Goal: Task Accomplishment & Management: Use online tool/utility

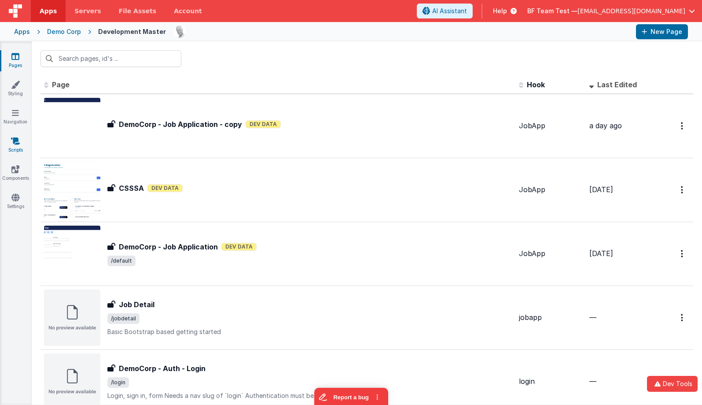
click at [15, 145] on link "Scripts" at bounding box center [16, 145] width 32 height 18
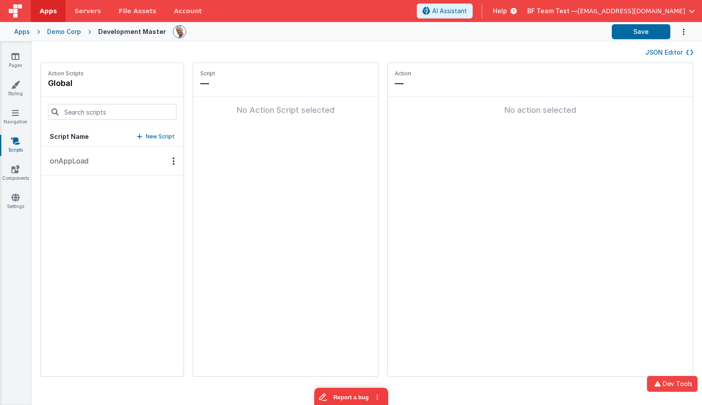
click at [22, 33] on div "Apps" at bounding box center [22, 31] width 16 height 9
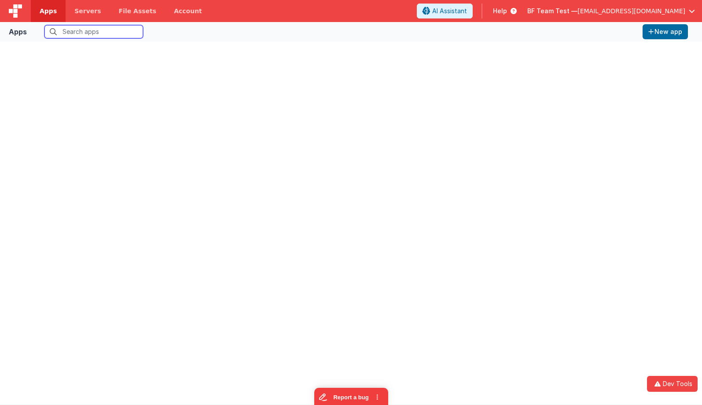
click at [94, 32] on input "text" at bounding box center [93, 31] width 99 height 13
type input "bfapp"
type input "bfa"
click at [15, 8] on img at bounding box center [15, 10] width 13 height 13
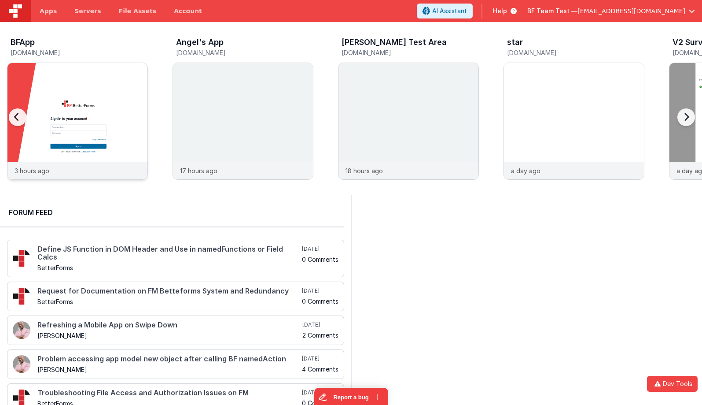
click at [73, 93] on div at bounding box center [77, 112] width 140 height 99
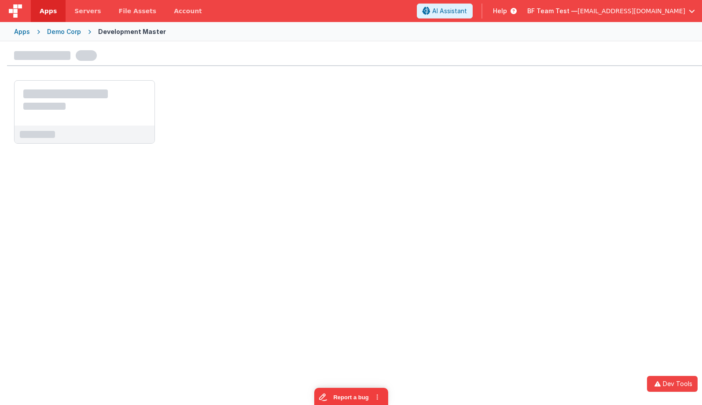
click at [122, 88] on div at bounding box center [85, 103] width 140 height 45
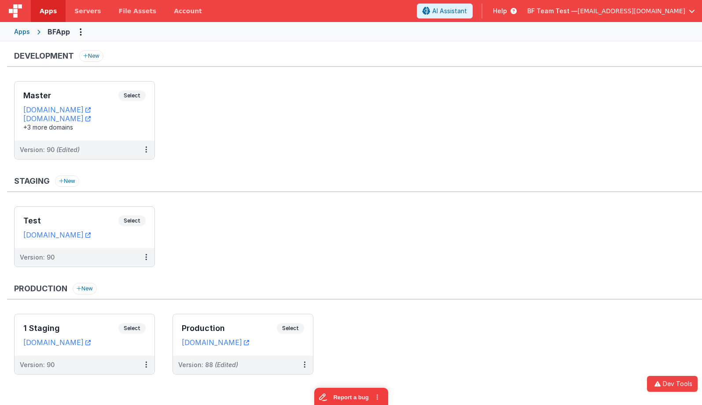
click at [122, 88] on div "Master Select URLs [DOMAIN_NAME] [DOMAIN_NAME] +3 more domains" at bounding box center [85, 110] width 140 height 59
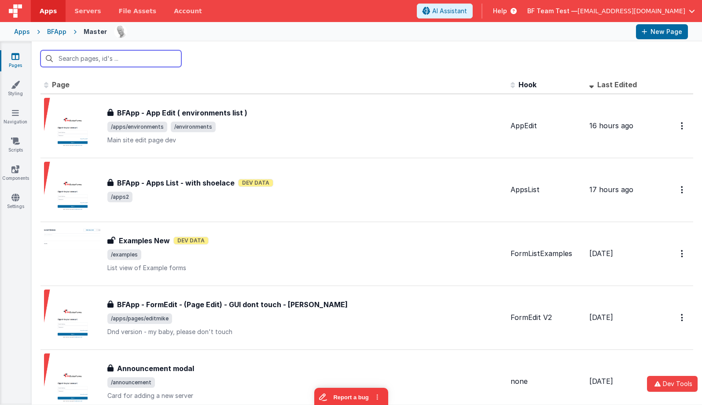
click at [150, 64] on input "text" at bounding box center [111, 58] width 141 height 17
click at [25, 143] on link "Scripts" at bounding box center [16, 145] width 32 height 18
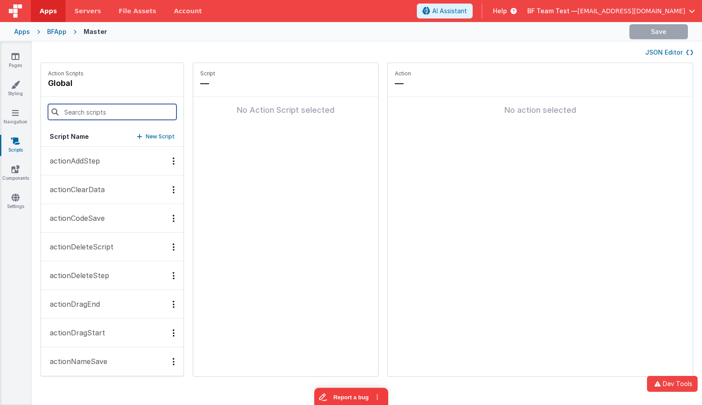
click at [80, 108] on input at bounding box center [112, 112] width 129 height 16
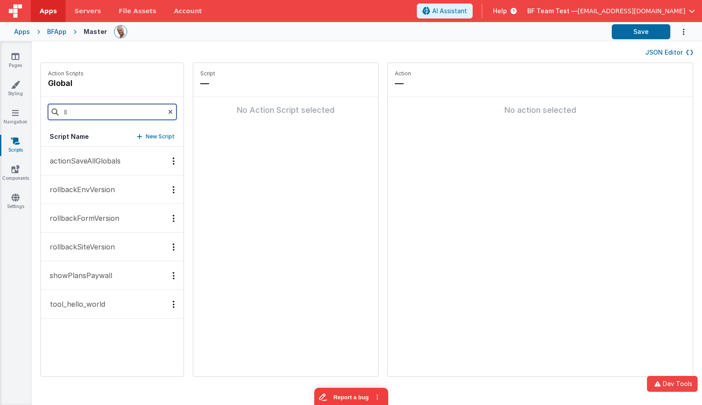
type input "l"
type input "hell"
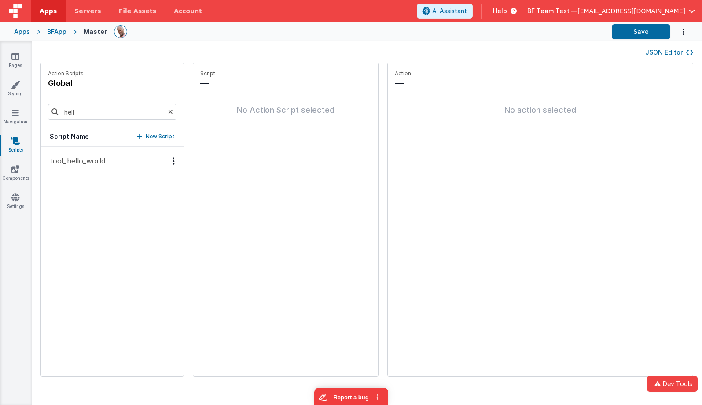
click at [67, 155] on button "tool_hello_world" at bounding box center [112, 161] width 143 height 29
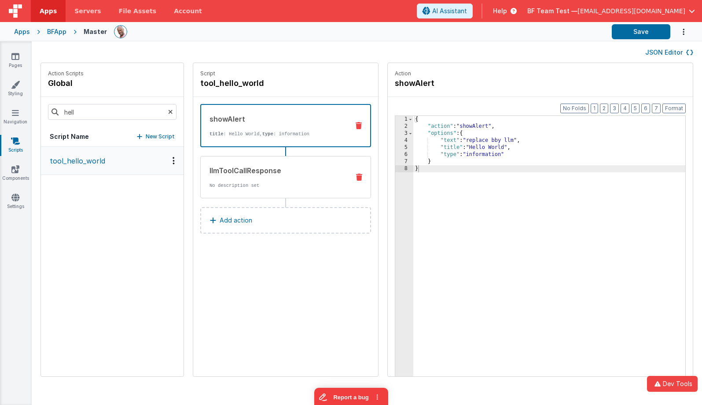
click at [294, 170] on div "llmToolCallResponse" at bounding box center [276, 170] width 133 height 11
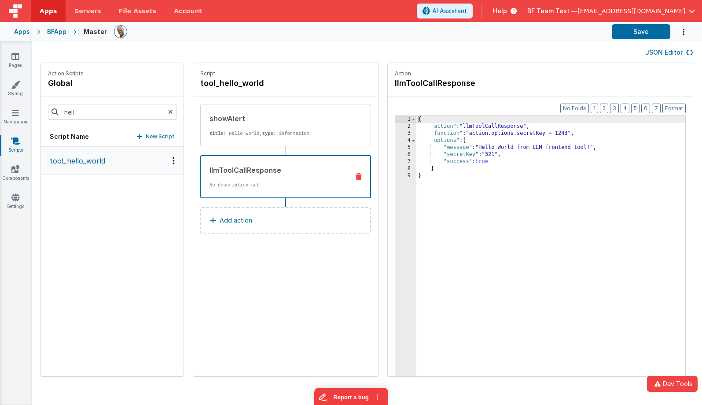
click at [500, 126] on div "{ "action" : "llmToolCallResponse" , "function" : "action.options.secretKey = 1…" at bounding box center [563, 267] width 295 height 302
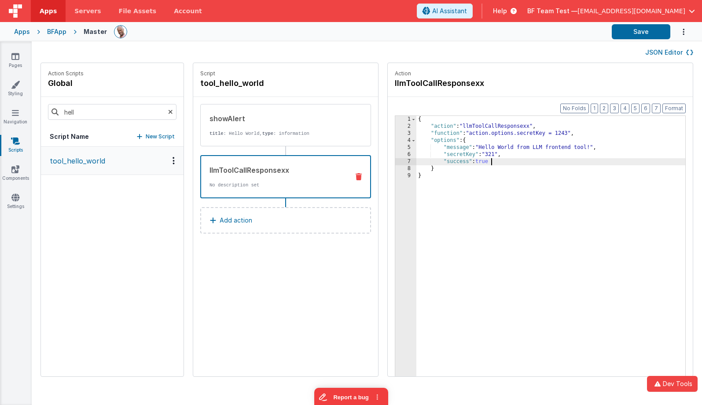
click at [471, 164] on div "{ "action" : "llmToolCallResponsexx" , "function" : "action.options.secretKey =…" at bounding box center [563, 267] width 295 height 302
click at [295, 222] on button "Add action" at bounding box center [285, 220] width 171 height 26
click at [429, 183] on div "{ "action" : "llmToolCallResponse" , "function" : "action.options.secretKey = 1…" at bounding box center [563, 267] width 295 height 302
click at [498, 128] on div "{ "action" : "llmToolCallResponse" , "function" : "action.options.secretKey = 1…" at bounding box center [563, 267] width 295 height 302
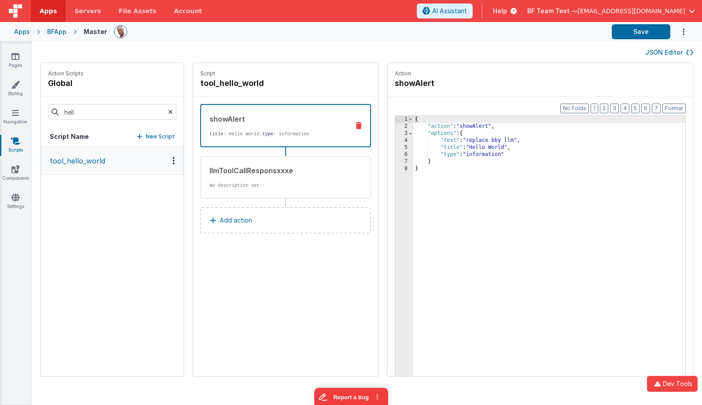
click at [279, 129] on div "showAlert title : Hello World, type : information" at bounding box center [271, 126] width 141 height 24
click at [460, 154] on div "{ "action" : "showAlert" , "options" : { "text" : "replace bby llm" , "title" :…" at bounding box center [562, 267] width 298 height 302
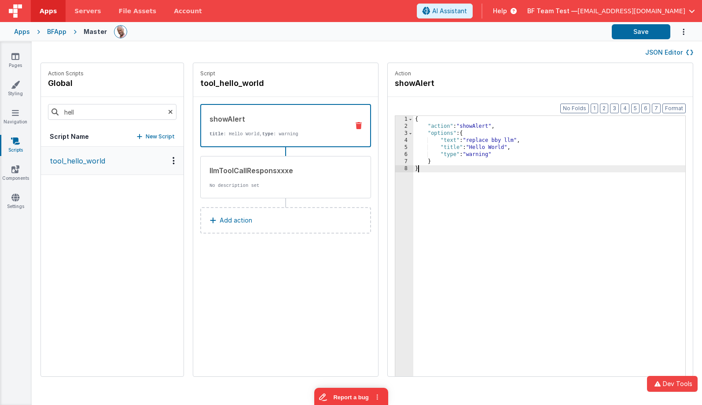
click at [491, 200] on div "{ "action" : "showAlert" , "options" : { "text" : "replace bby llm" , "title" :…" at bounding box center [562, 267] width 298 height 302
drag, startPoint x: 274, startPoint y: 175, endPoint x: 313, endPoint y: 174, distance: 39.6
click at [274, 175] on div "llmToolCallResponsxxxe No description set" at bounding box center [272, 177] width 142 height 24
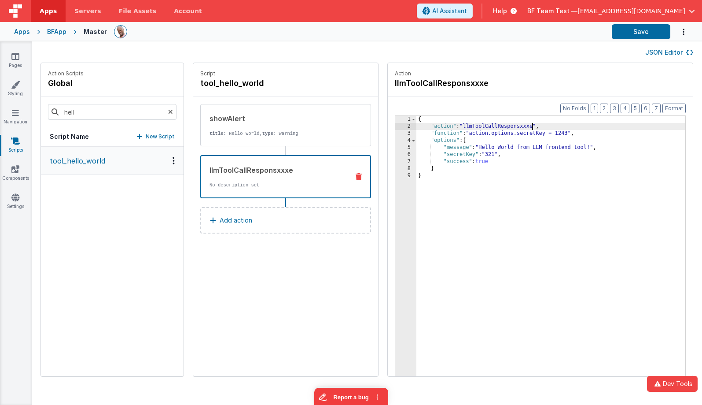
click at [507, 127] on div "{ "action" : "llmToolCallResponsxxxe" , "function" : "action.options.secretKey …" at bounding box center [563, 267] width 295 height 302
click at [261, 224] on button "Add action" at bounding box center [285, 220] width 171 height 26
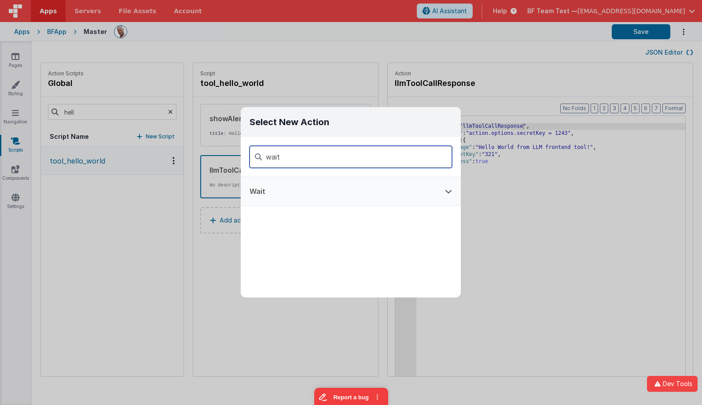
type input "wait"
click at [304, 192] on button "Wait" at bounding box center [338, 191] width 195 height 28
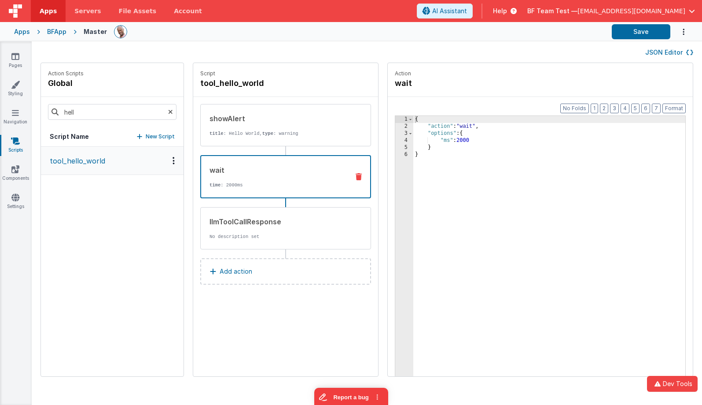
drag, startPoint x: 283, startPoint y: 230, endPoint x: 228, endPoint y: 4, distance: 232.8
click at [277, 218] on div "llmToolCallResponse" at bounding box center [276, 221] width 133 height 11
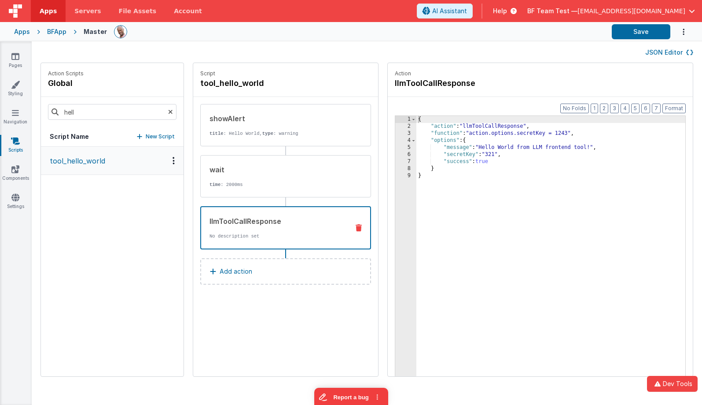
click at [278, 198] on div "showAlert title : Hello World, type : warning wait time : 2000ms llmToolCallRes…" at bounding box center [285, 176] width 171 height 145
click at [280, 133] on p "title : Hello World, type : warning" at bounding box center [276, 133] width 133 height 7
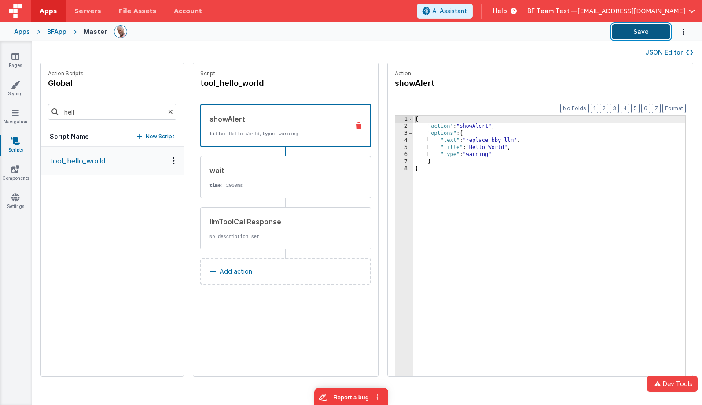
click at [628, 34] on button "Save" at bounding box center [641, 31] width 59 height 15
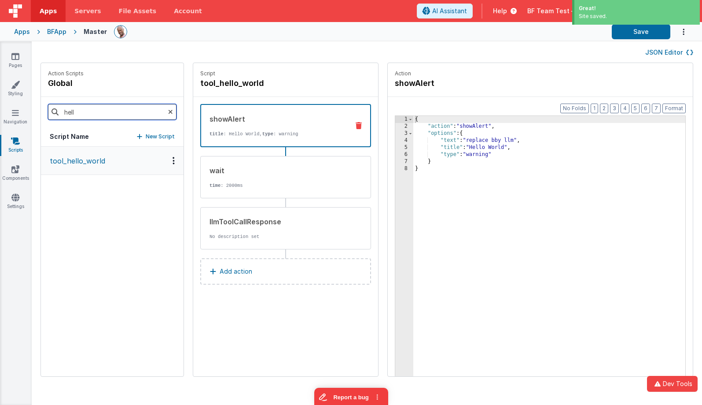
drag, startPoint x: 88, startPoint y: 114, endPoint x: 50, endPoint y: 107, distance: 38.9
click at [50, 107] on input "hell" at bounding box center [112, 112] width 129 height 16
type input "strea"
click at [102, 165] on p "assistantReceiveResultsStream" at bounding box center [100, 160] width 112 height 11
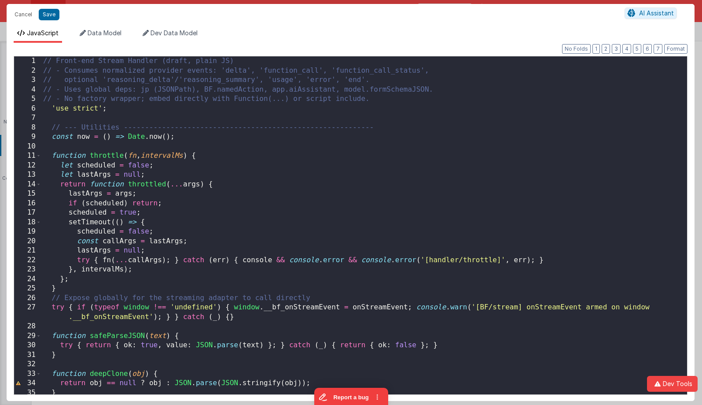
click at [546, 196] on div "// Front-end Stream Handler (draft, plain JS) // - Consumes normalized provider…" at bounding box center [364, 238] width 646 height 365
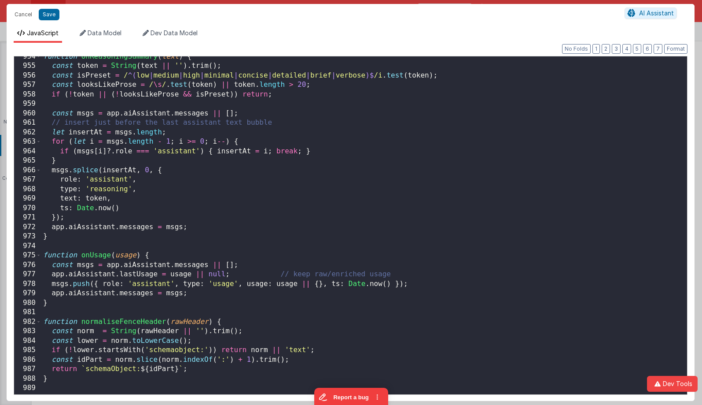
scroll to position [9082, 0]
click at [558, 216] on div "function onReasoningSummary ( text ) { const token = String ( text || '' ) . tr…" at bounding box center [364, 234] width 646 height 365
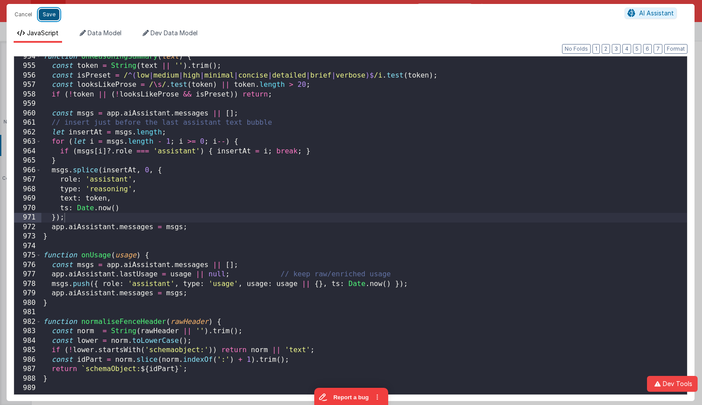
click at [55, 18] on button "Save" at bounding box center [49, 14] width 21 height 11
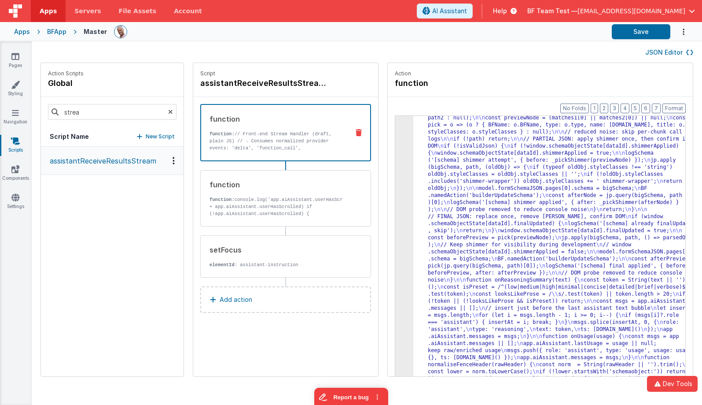
scroll to position [3051, 0]
click at [629, 36] on button "Save" at bounding box center [641, 31] width 59 height 15
click at [623, 33] on button "Save" at bounding box center [641, 31] width 59 height 15
